Goal: Use online tool/utility: Utilize a website feature to perform a specific function

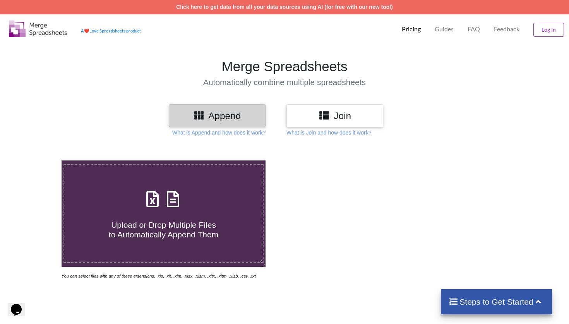
click at [354, 117] on h3 "Join" at bounding box center [334, 115] width 85 height 11
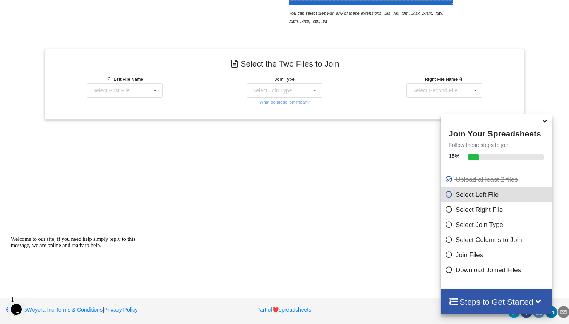
scroll to position [264, 0]
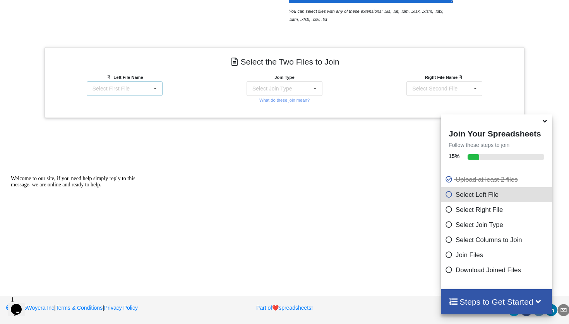
click at [139, 89] on div "Select First File matters [DATE] 07-57-29.csv Matter balance summary (08_27_202…" at bounding box center [125, 88] width 76 height 15
click at [122, 128] on span "Matter balance summary (08_27_2025).csv" at bounding box center [122, 131] width 60 height 12
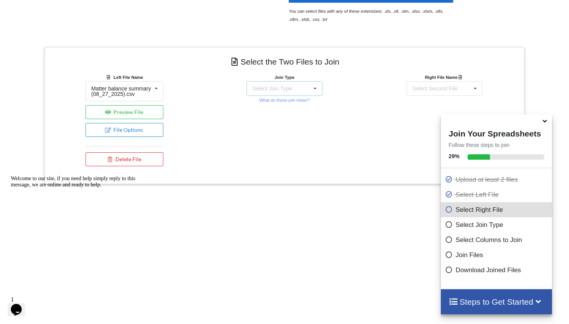
click at [283, 90] on div "Select Join Type" at bounding box center [271, 88] width 39 height 5
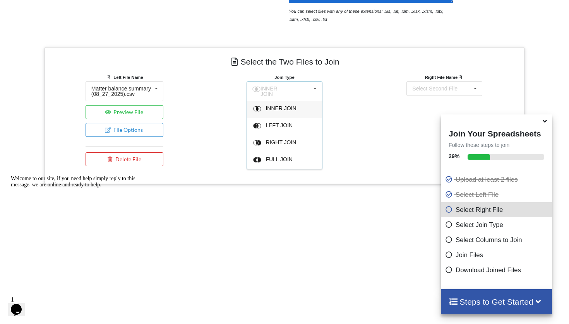
click at [292, 109] on div "INNER JOIN" at bounding box center [288, 110] width 47 height 8
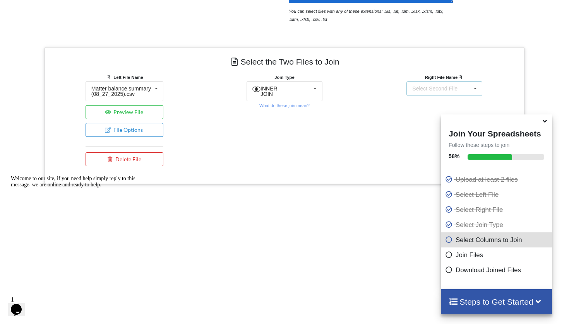
click at [457, 87] on div "Select Second File" at bounding box center [434, 88] width 45 height 5
click at [425, 109] on span "matters [DATE] 07-57-29.csv" at bounding box center [439, 111] width 54 height 12
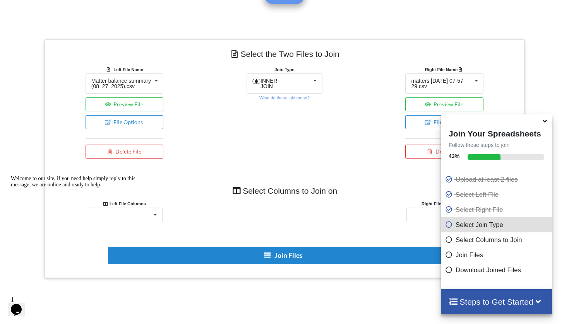
scroll to position [384, 0]
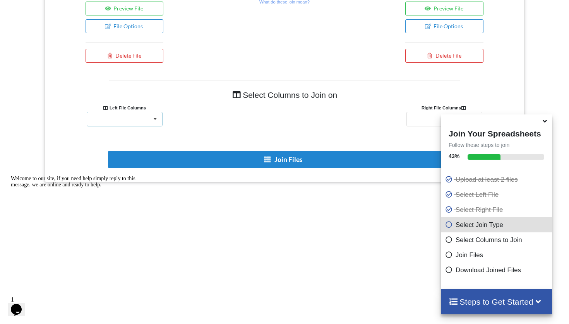
click at [143, 122] on div "Responsible Attorney Client Accounts Receivable Time In Progress Expense In Pro…" at bounding box center [125, 119] width 76 height 15
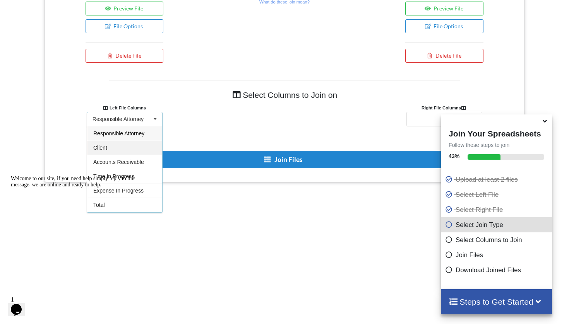
click at [117, 155] on div "Client" at bounding box center [124, 147] width 75 height 14
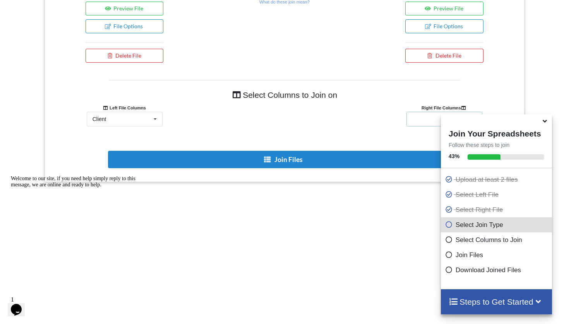
click at [419, 126] on div "Client Name Client Location Minimum Threshold Refill Request Due Hold/Lock No R…" at bounding box center [444, 119] width 76 height 15
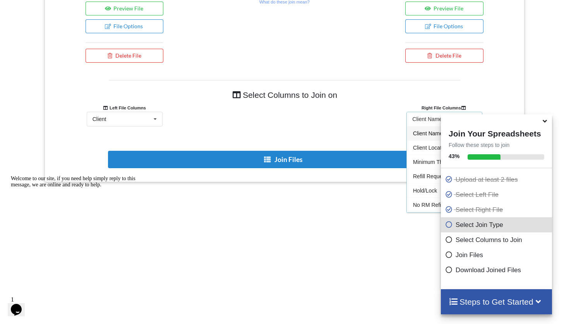
click at [420, 137] on span "Client Name" at bounding box center [428, 133] width 30 height 6
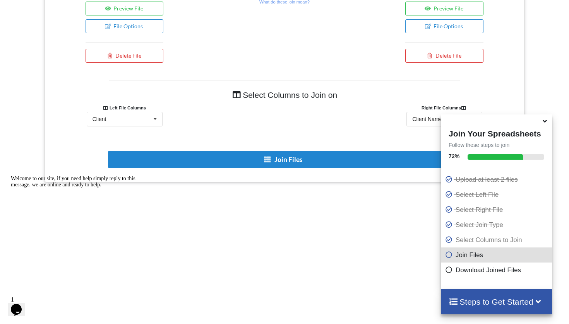
click at [542, 123] on icon at bounding box center [544, 119] width 8 height 7
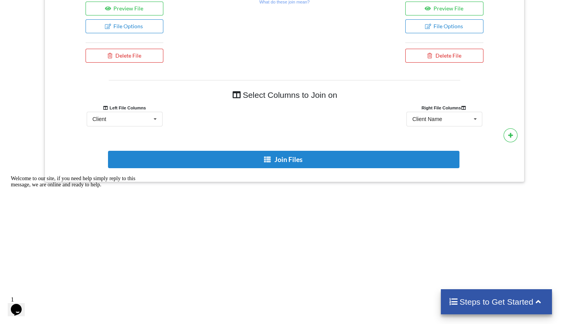
click at [11, 176] on icon "Chat attention grabber" at bounding box center [11, 176] width 0 height 0
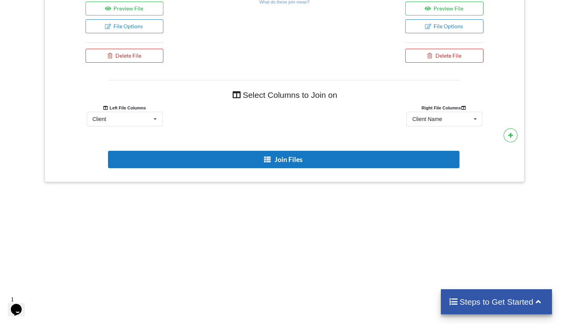
click at [308, 160] on button "Join Files" at bounding box center [283, 159] width 351 height 17
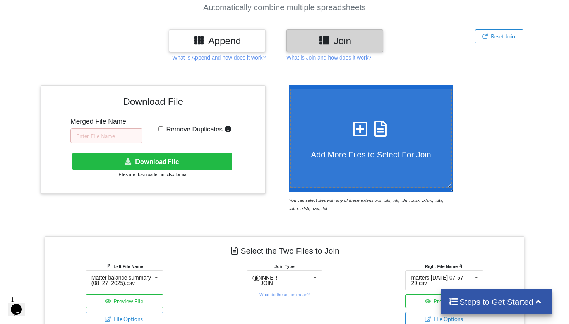
scroll to position [26, 0]
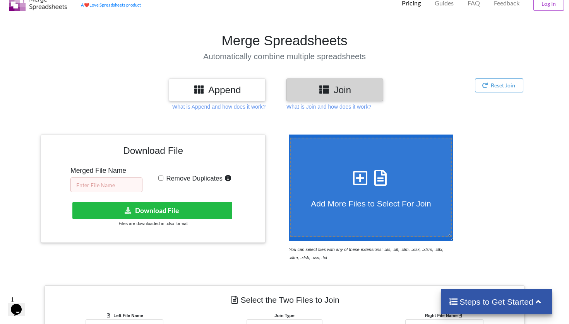
click at [117, 189] on input "text" at bounding box center [106, 185] width 72 height 15
type input "08.27 revise"
click at [163, 177] on span "Remove Duplicates" at bounding box center [192, 178] width 59 height 7
click at [163, 177] on input "Remove Duplicates" at bounding box center [160, 178] width 5 height 5
checkbox input "true"
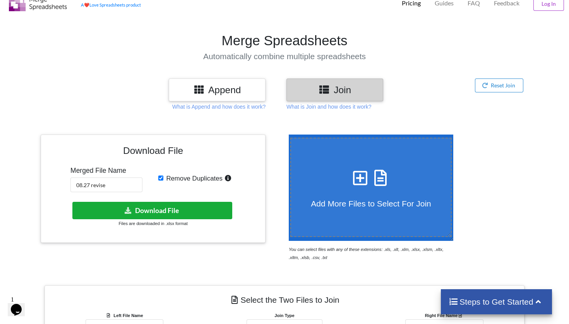
click at [179, 215] on button "Download File" at bounding box center [152, 210] width 160 height 17
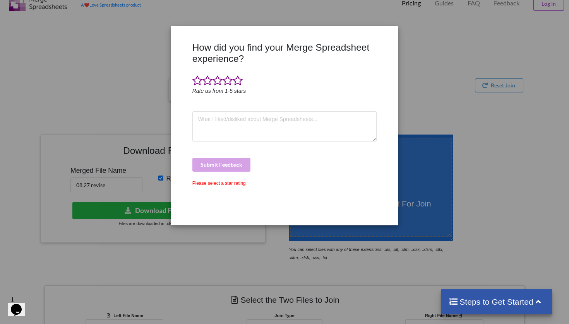
click at [419, 78] on div "How did you find your Merge Spreadsheet experience? Rate us from 1-5 stars Subm…" at bounding box center [284, 162] width 569 height 324
